Goal: Transaction & Acquisition: Purchase product/service

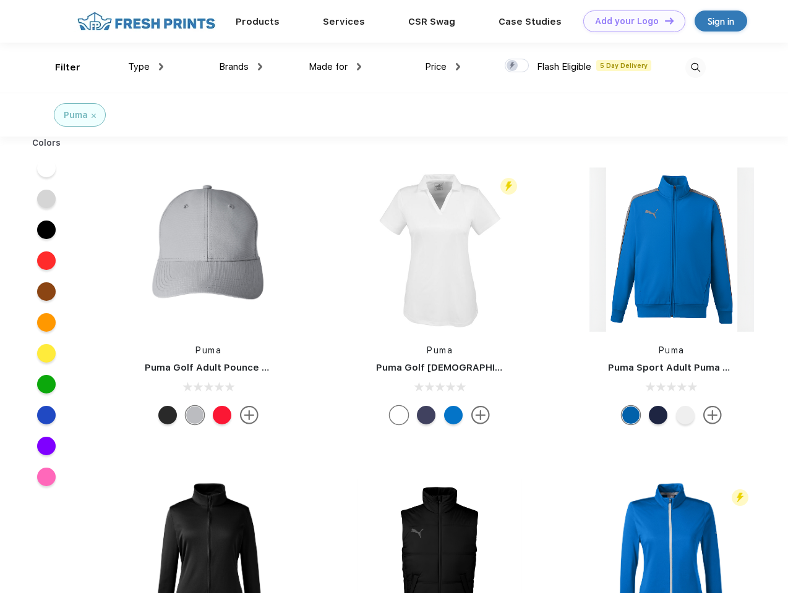
scroll to position [1, 0]
click at [629, 21] on link "Add your Logo Design Tool" at bounding box center [634, 22] width 102 height 22
click at [0, 0] on div "Design Tool" at bounding box center [0, 0] width 0 height 0
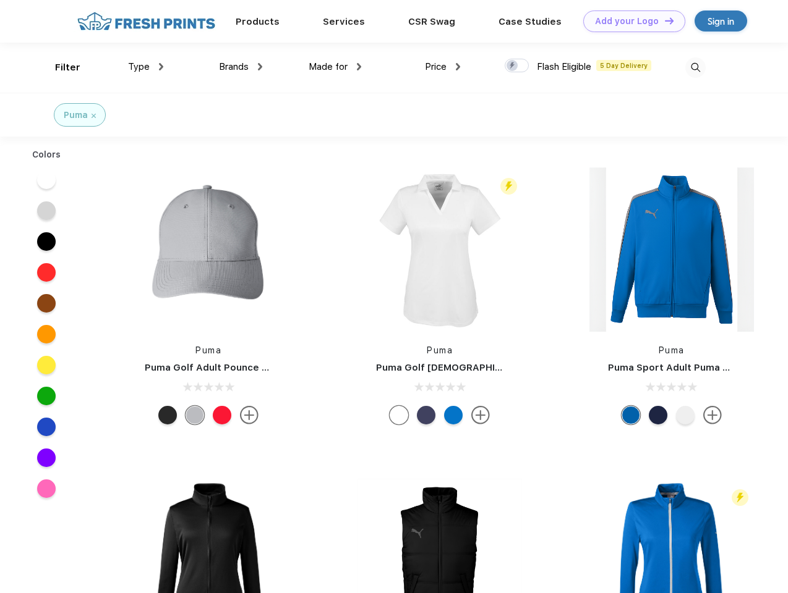
click at [663, 20] on link "Add your Logo Design Tool" at bounding box center [634, 22] width 102 height 22
click at [59, 67] on div "Filter" at bounding box center [67, 68] width 25 height 14
click at [146, 67] on span "Type" at bounding box center [139, 66] width 22 height 11
click at [240, 67] on span "Brands" at bounding box center [234, 66] width 30 height 11
click at [335, 67] on span "Made for" at bounding box center [327, 66] width 39 height 11
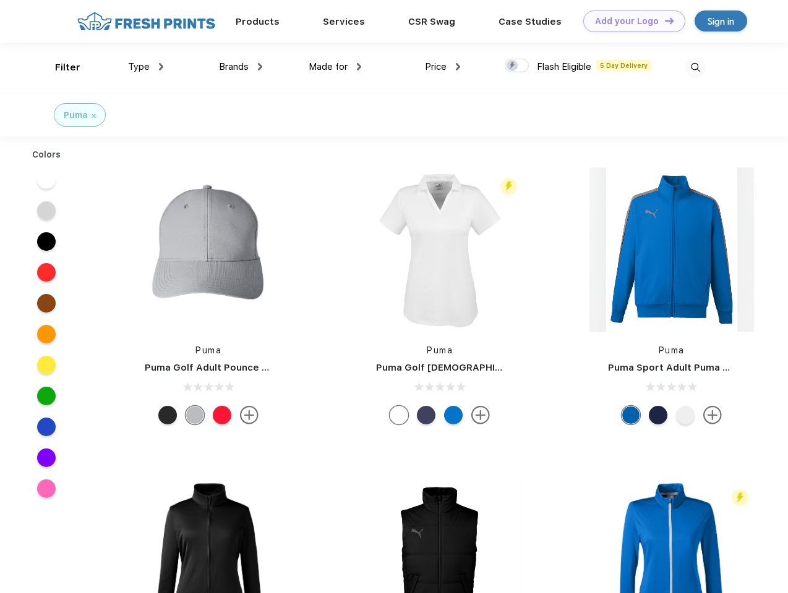
click at [443, 67] on span "Price" at bounding box center [436, 66] width 22 height 11
click at [517, 66] on div at bounding box center [516, 66] width 24 height 14
click at [513, 66] on input "checkbox" at bounding box center [508, 62] width 8 height 8
click at [695, 67] on img at bounding box center [695, 67] width 20 height 20
